Goal: Transaction & Acquisition: Purchase product/service

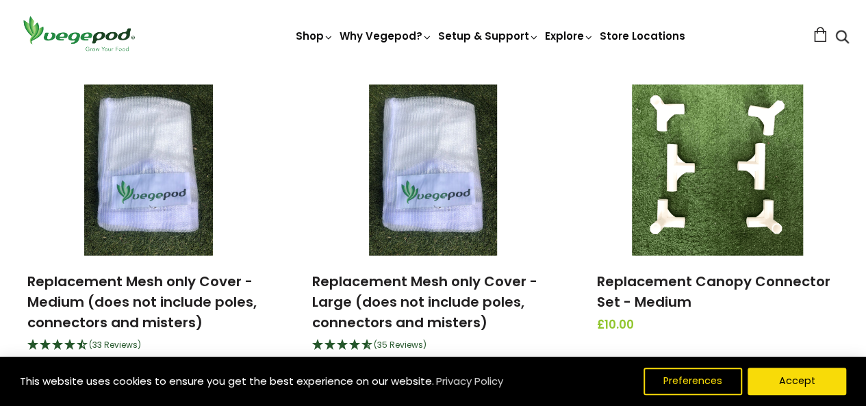
scroll to position [1300, 0]
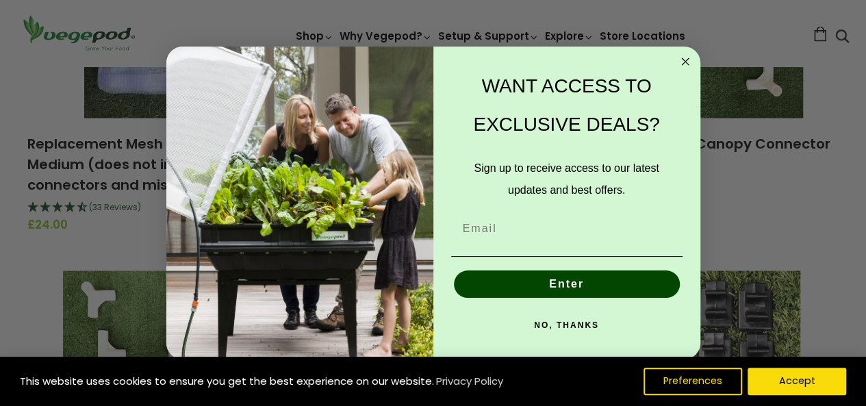
click at [682, 63] on circle "Close dialog" at bounding box center [685, 62] width 16 height 16
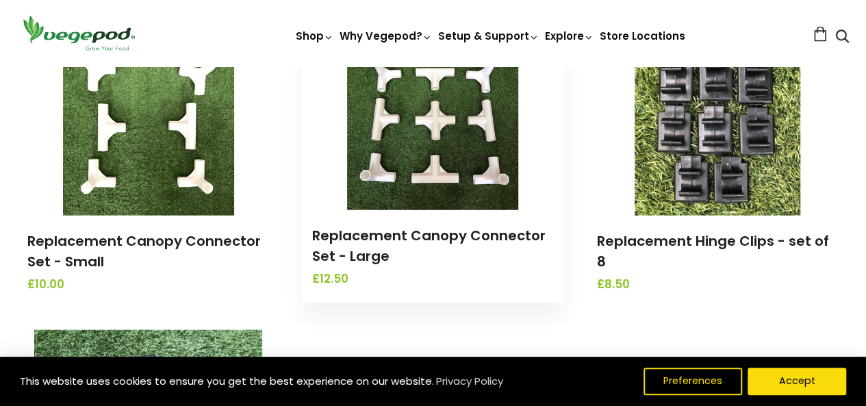
scroll to position [1505, 0]
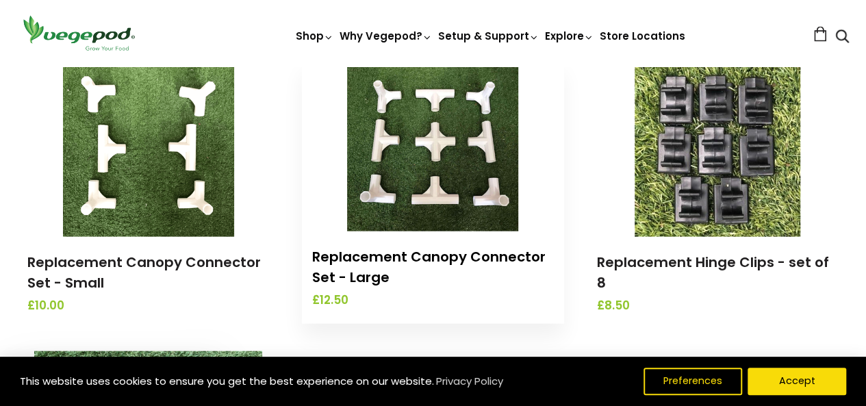
click at [359, 265] on link "Replacement Canopy Connector Set - Large" at bounding box center [428, 267] width 233 height 40
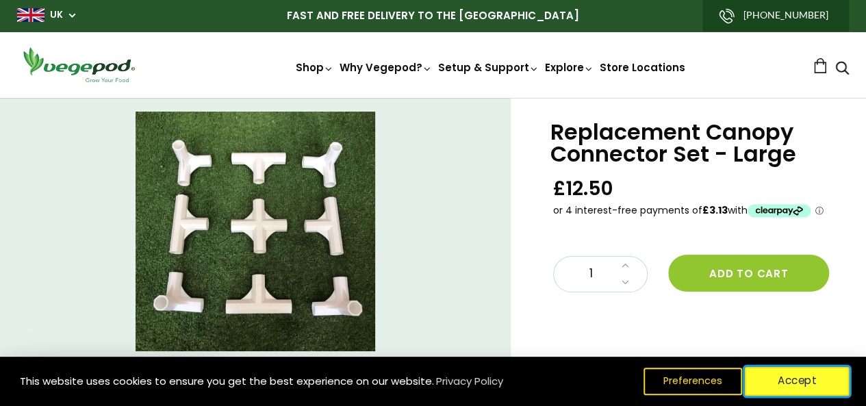
click at [786, 387] on button "Accept" at bounding box center [797, 381] width 105 height 29
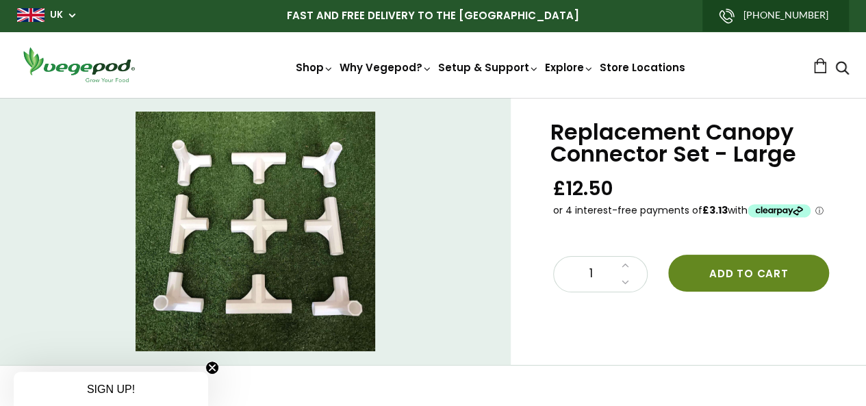
click at [739, 268] on button "Add to cart" at bounding box center [748, 273] width 161 height 37
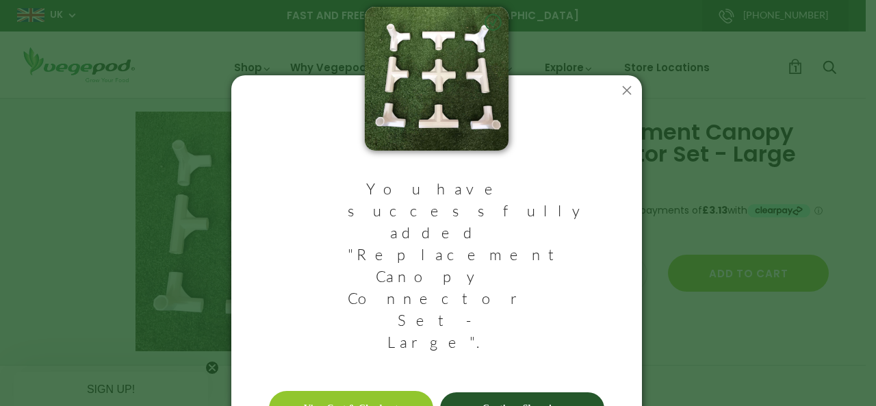
click at [513, 392] on link "Continue Shopping" at bounding box center [522, 408] width 164 height 33
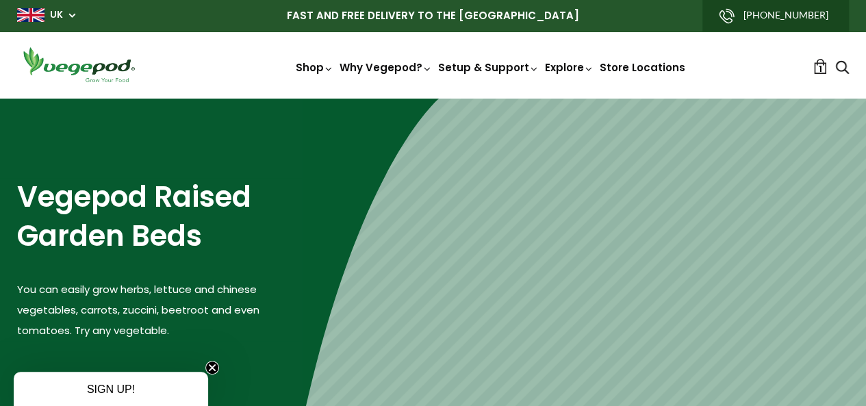
click at [812, 66] on link "1" at bounding box center [819, 66] width 15 height 15
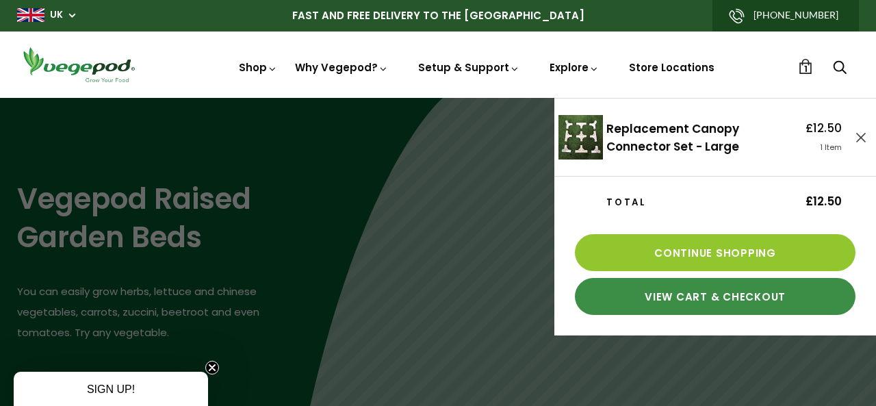
click at [702, 290] on link "View Cart & Checkout" at bounding box center [715, 296] width 281 height 37
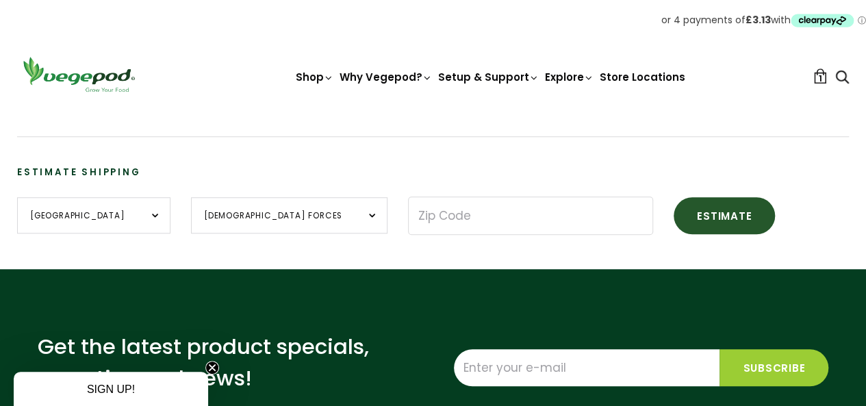
scroll to position [479, 0]
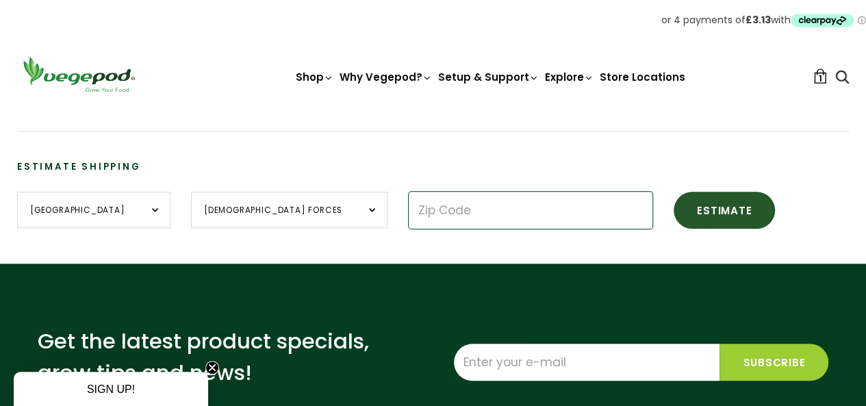
click at [408, 205] on input "Zip Code" at bounding box center [530, 210] width 245 height 38
type input "le12 9lt"
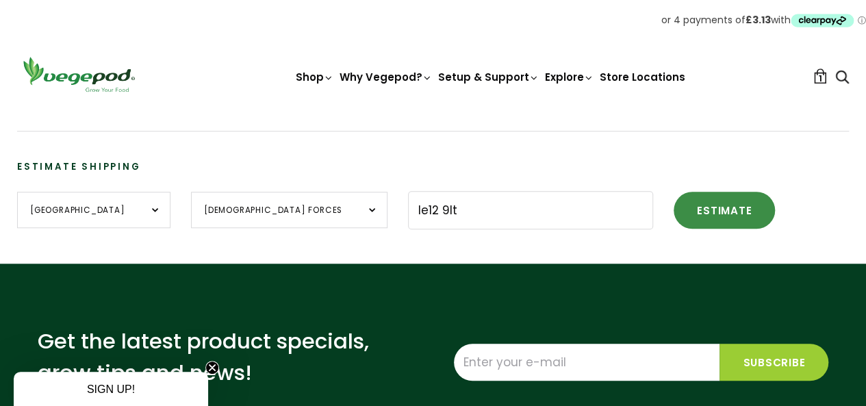
click at [673, 211] on button "Estimate" at bounding box center [723, 210] width 101 height 37
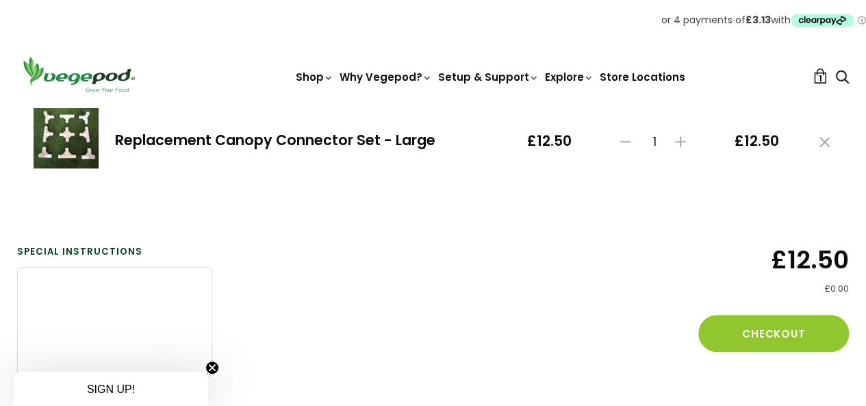
scroll to position [205, 0]
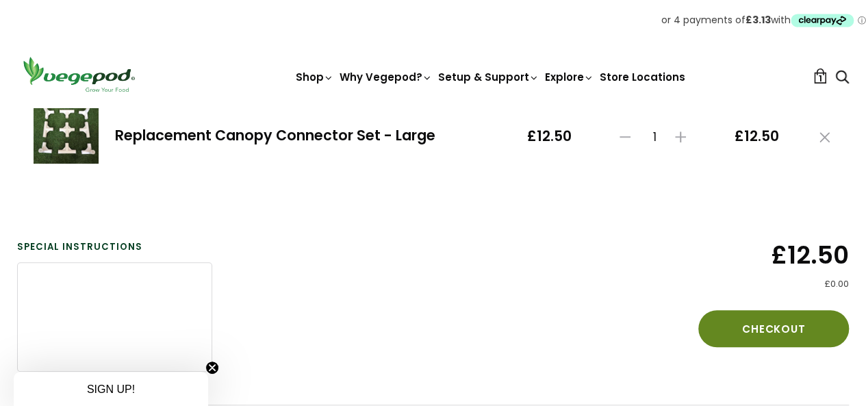
click at [778, 328] on button "Checkout" at bounding box center [773, 328] width 151 height 37
